Goal: Transaction & Acquisition: Purchase product/service

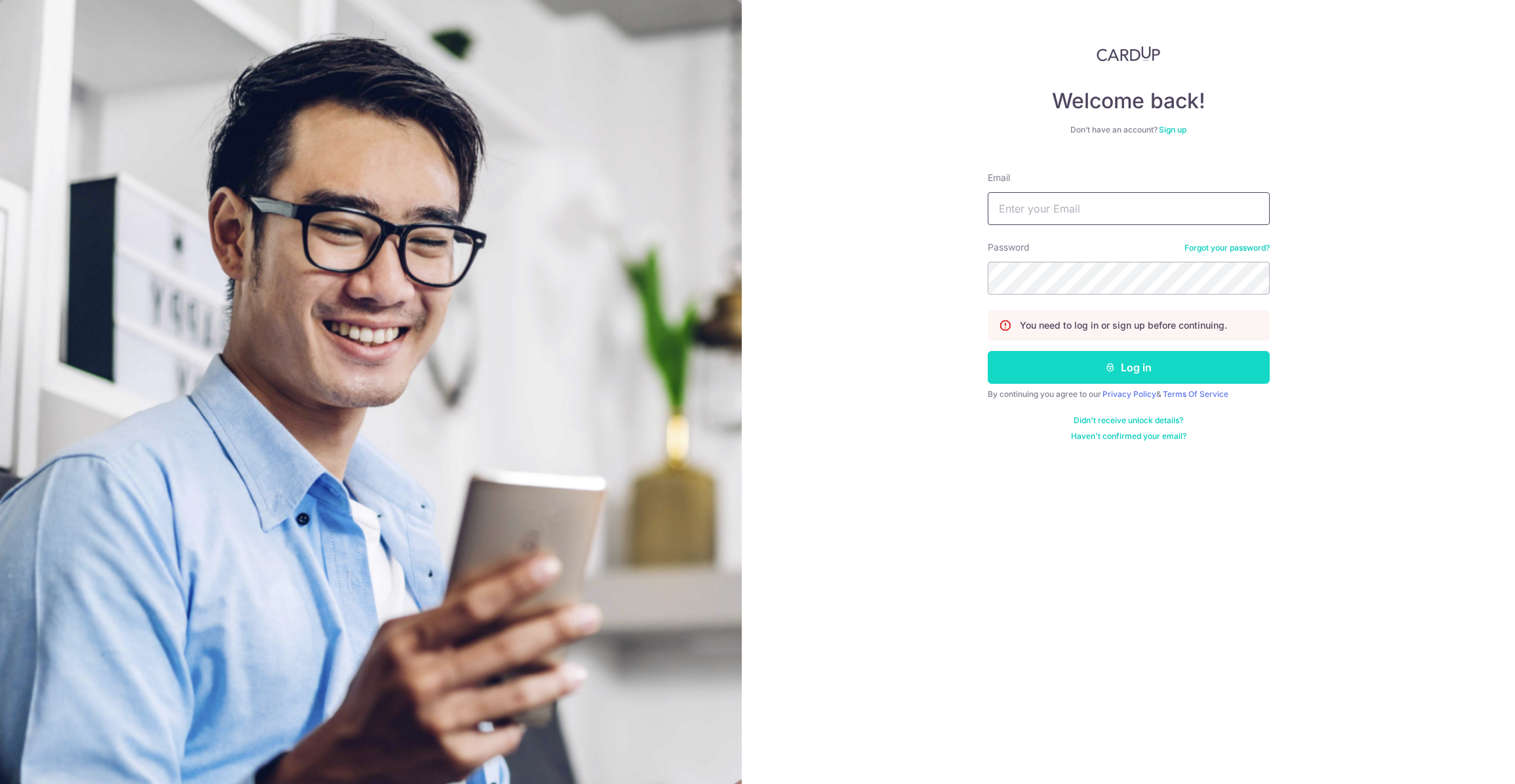
type input "admin@sinhongpoh.com"
click at [1066, 372] on button "Log in" at bounding box center [1129, 367] width 282 height 32
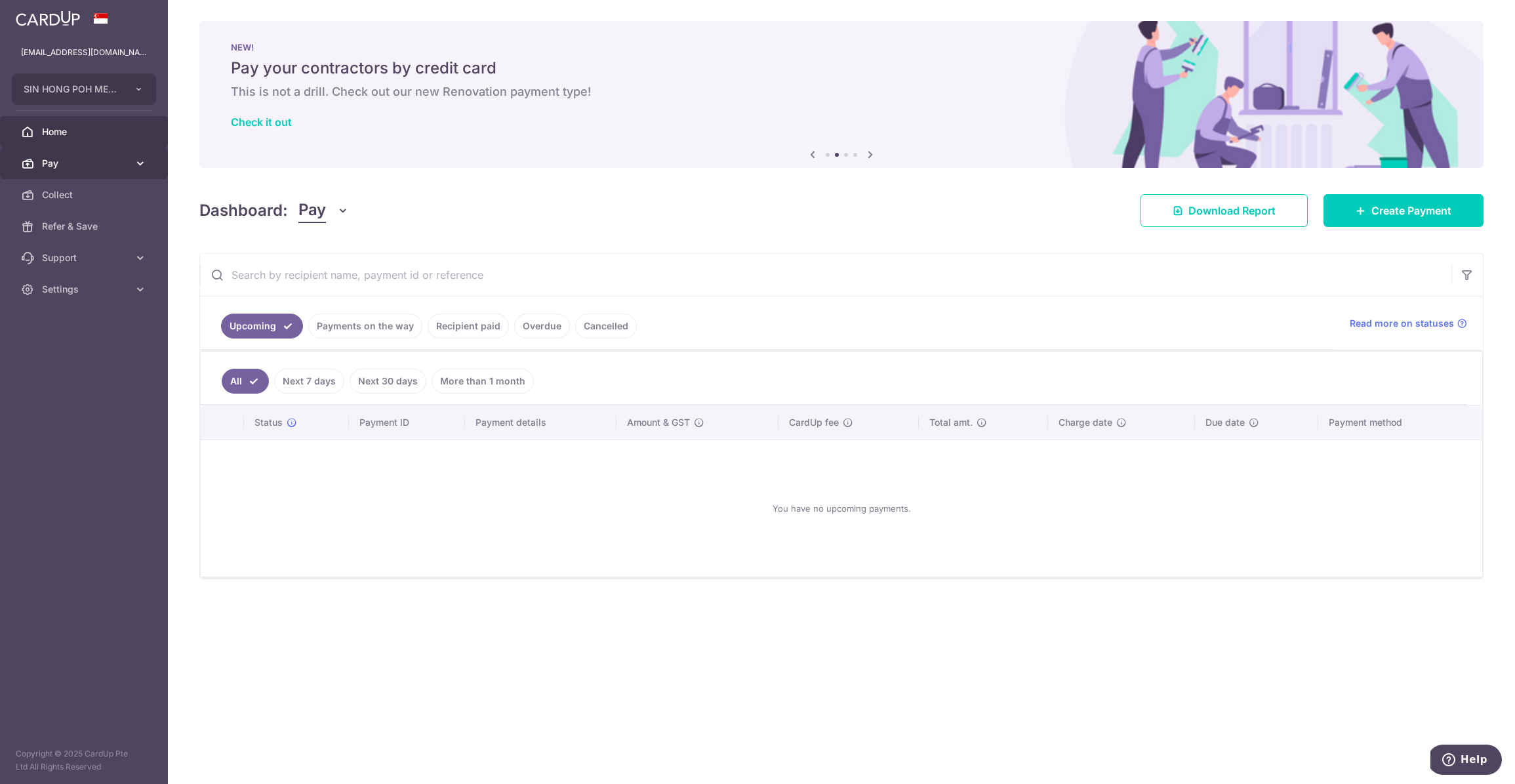
click at [125, 170] on span "Pay" at bounding box center [86, 163] width 87 height 14
click at [122, 191] on span "Payments" at bounding box center [86, 195] width 87 height 14
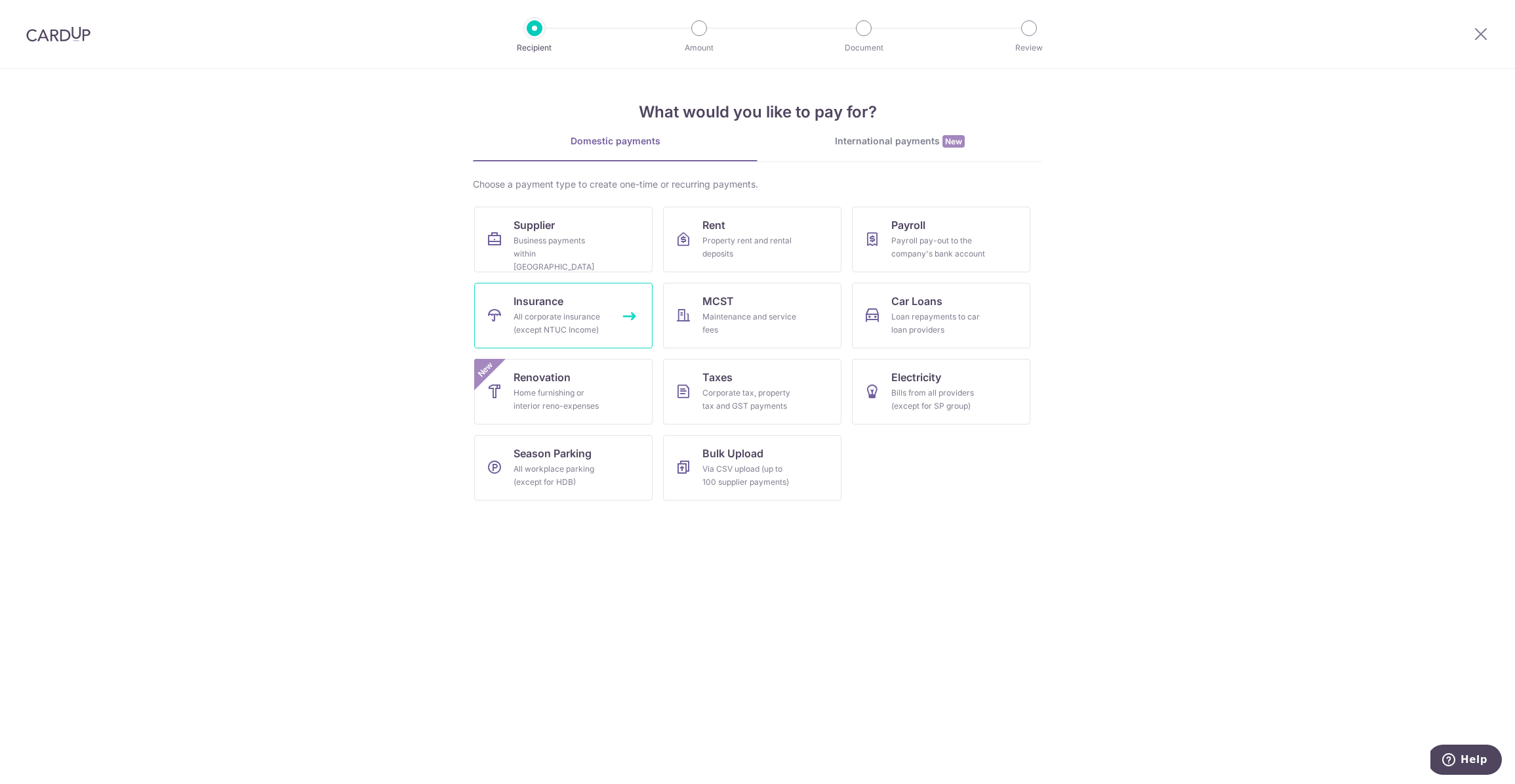
click at [580, 312] on div "All corporate insurance (except NTUC Income)" at bounding box center [560, 323] width 95 height 26
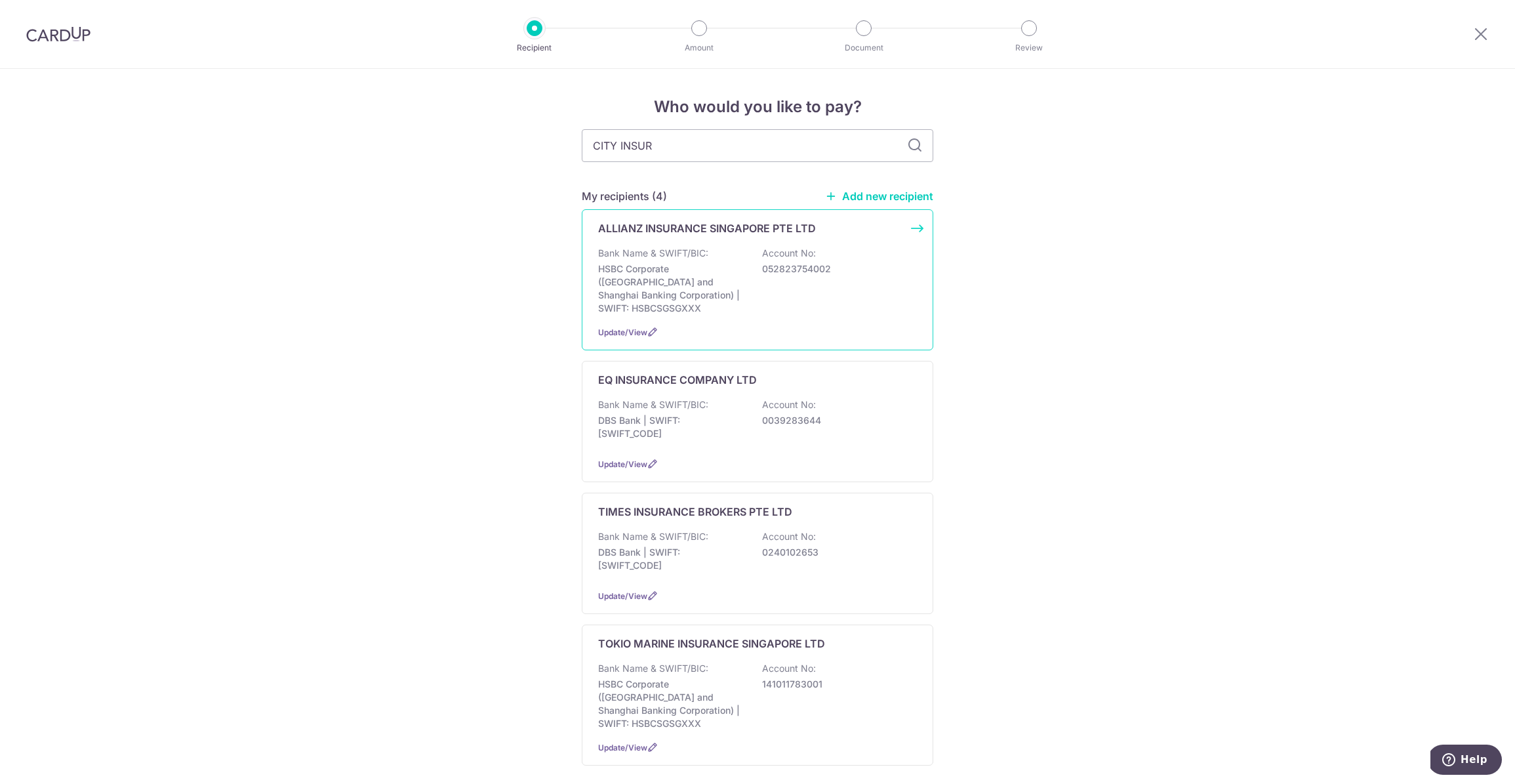
type input "CITY INSURA"
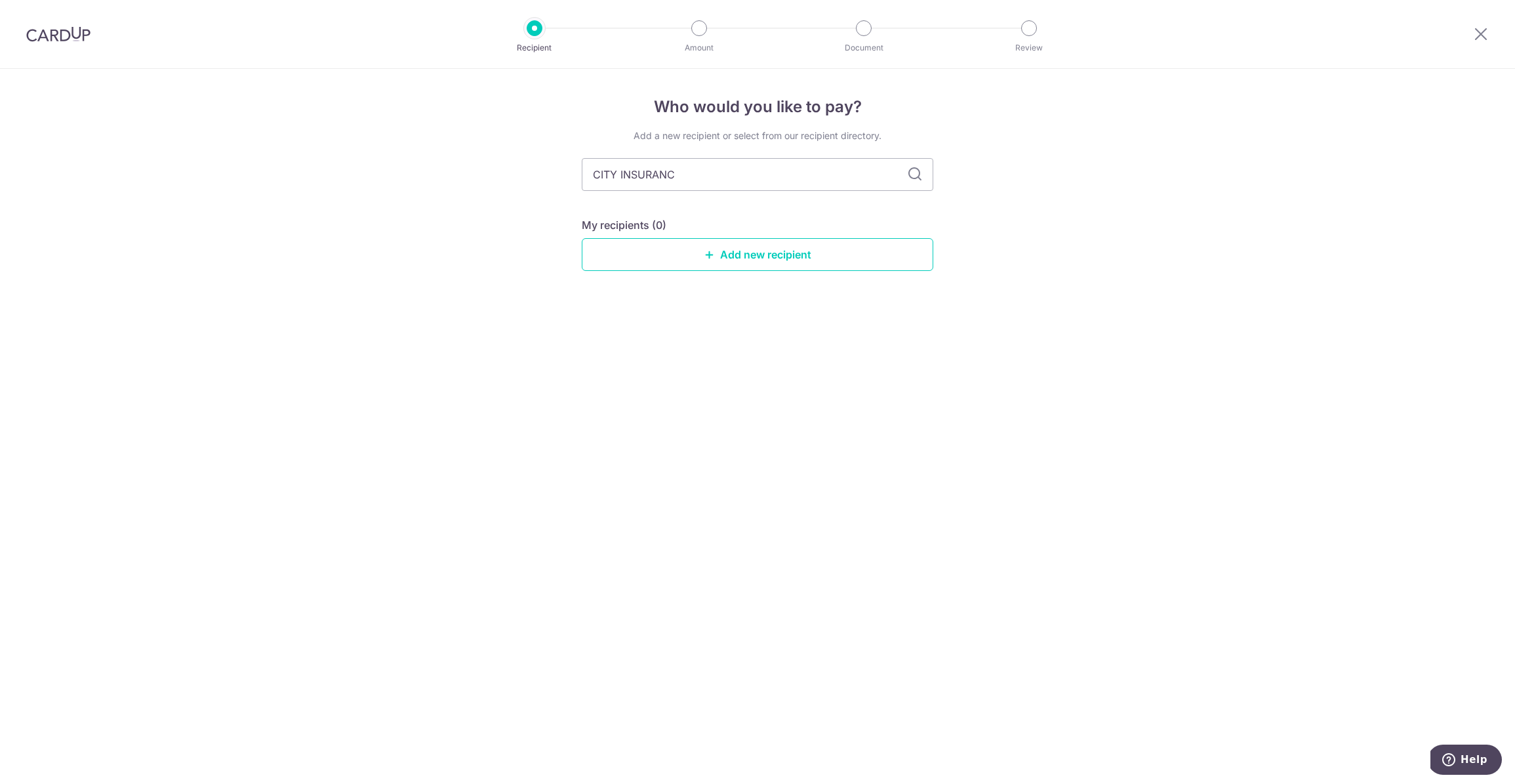
type input "CITY INSURANCE"
click at [794, 258] on link "Add new recipient" at bounding box center [758, 254] width 352 height 32
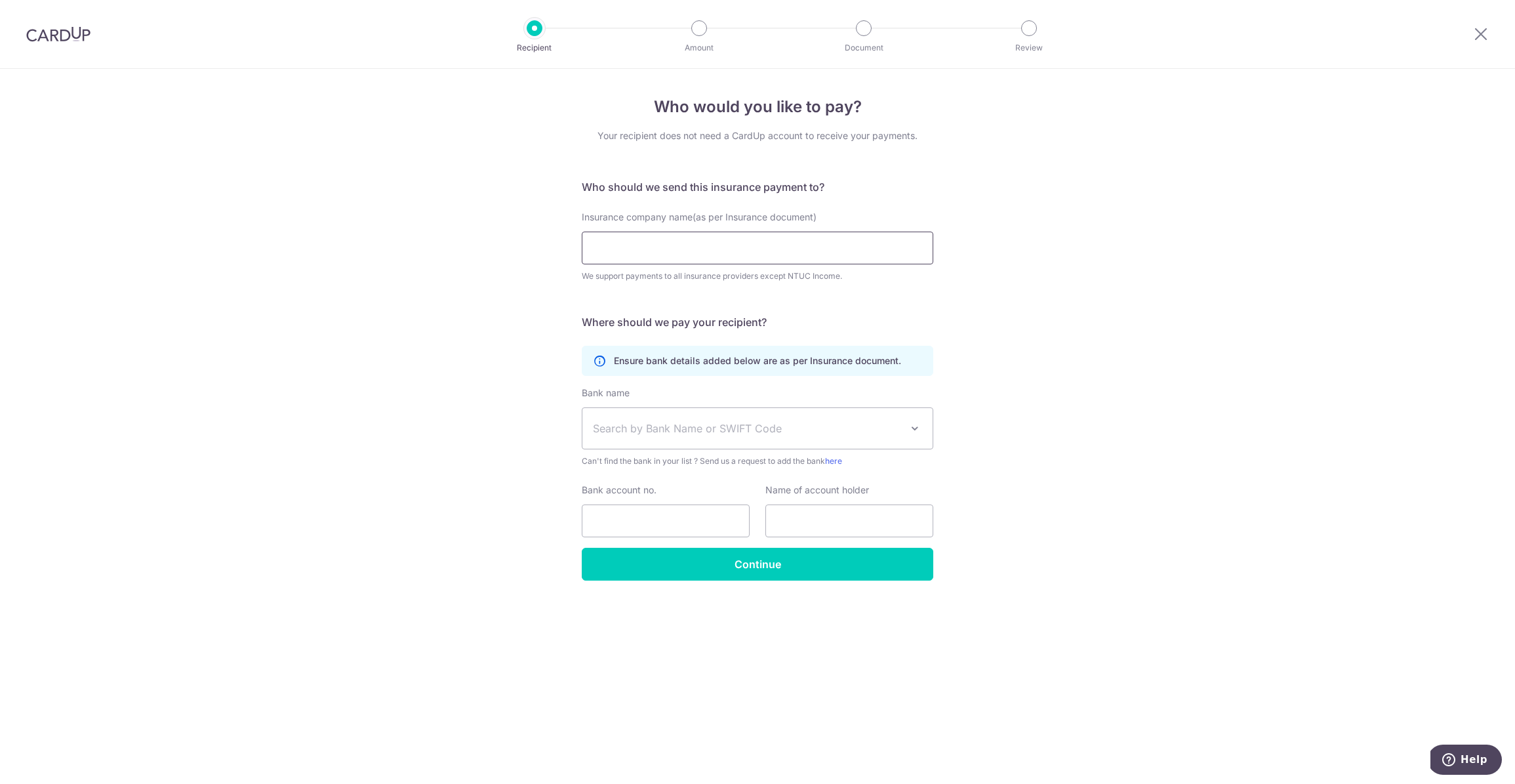
click at [765, 252] on input "Insurance company name(as per Insurance document)" at bounding box center [758, 248] width 352 height 32
click at [658, 412] on span "Search by Bank Name or SWIFT Code" at bounding box center [758, 428] width 350 height 41
click at [683, 246] on input "CITY INSURANCE AGENCY PTE LTD" at bounding box center [758, 248] width 352 height 32
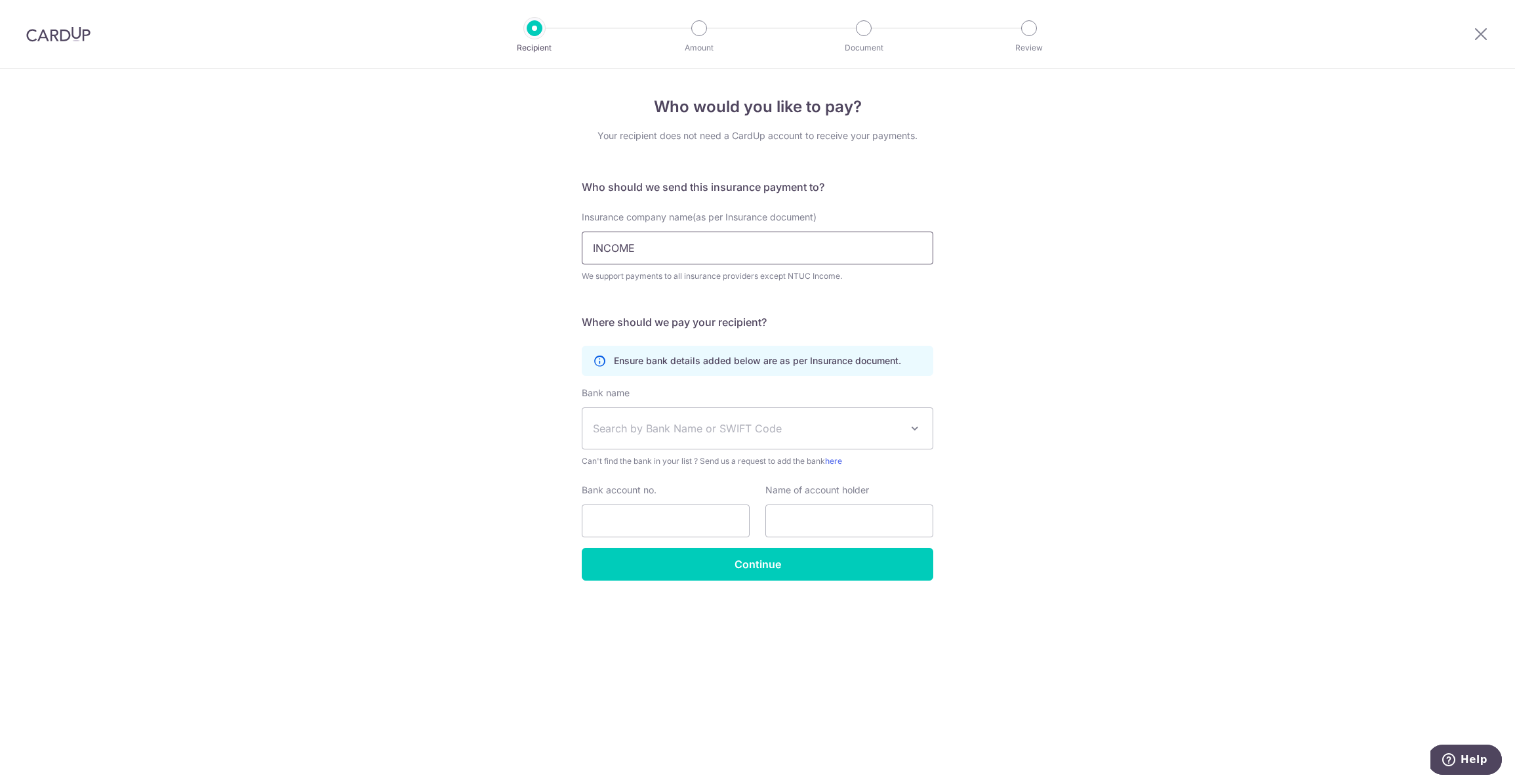
type input "INCOME"
